Goal: Transaction & Acquisition: Purchase product/service

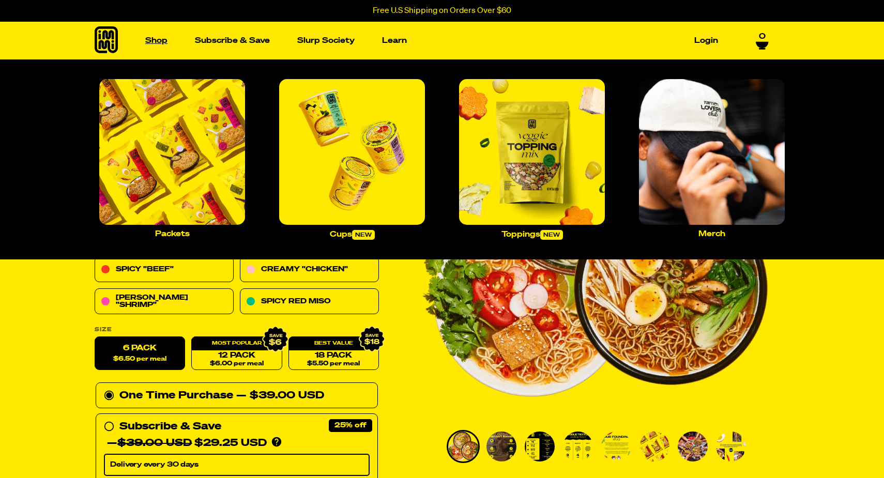
click at [157, 41] on link "Shop" at bounding box center [156, 41] width 30 height 16
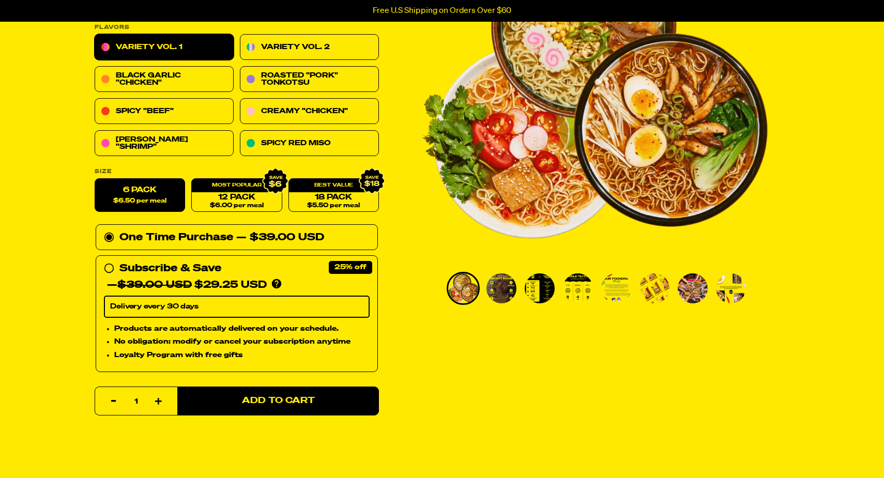
scroll to position [155, 0]
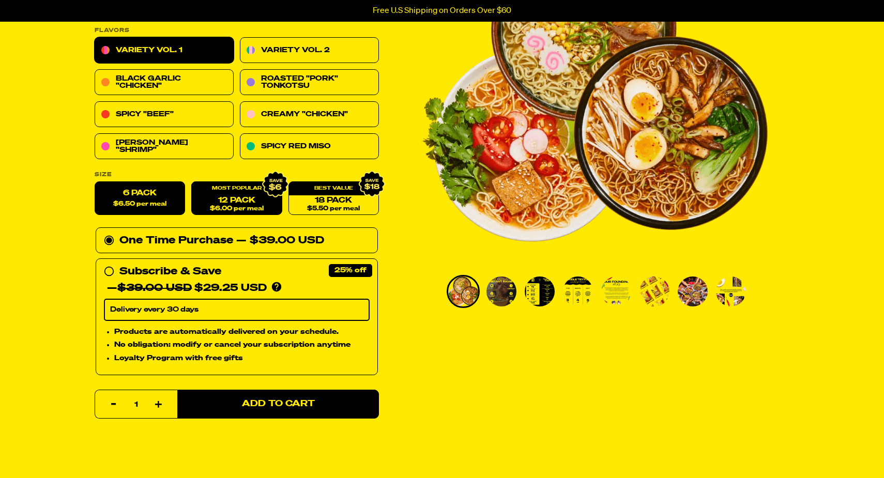
click at [222, 198] on link "12 Pack $6.00 per meal" at bounding box center [236, 199] width 90 height 34
radio input "false"
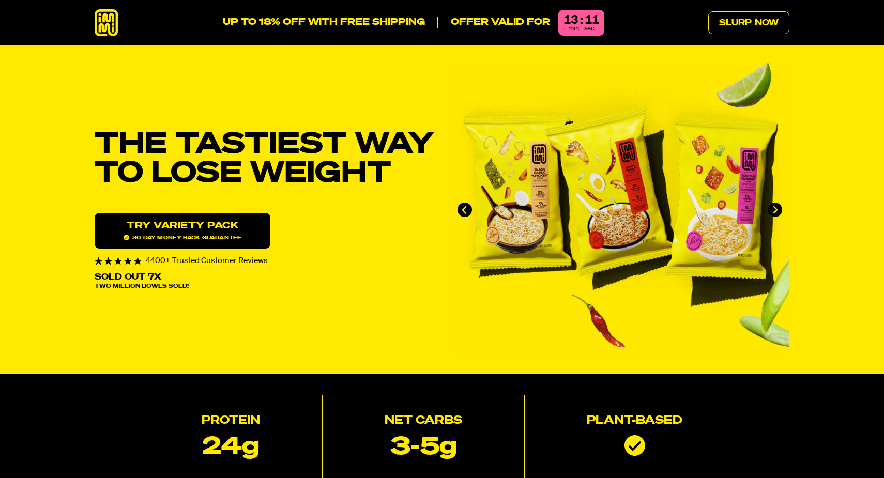
click at [164, 233] on link "Try variety Pack 30 day money-back guarantee" at bounding box center [183, 231] width 176 height 36
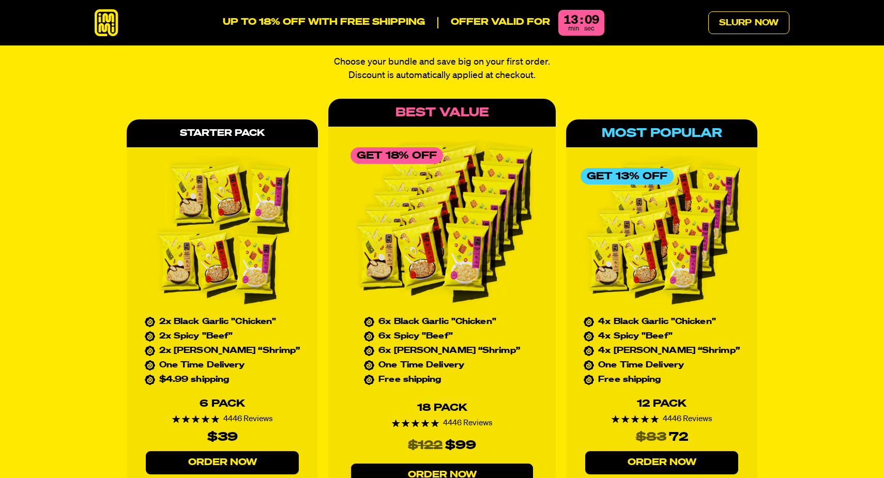
scroll to position [4622, 0]
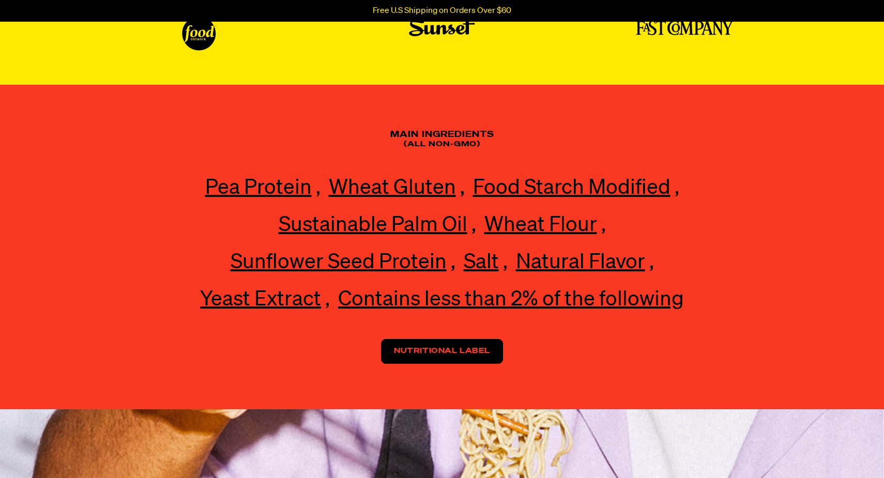
scroll to position [2326, 0]
